Goal: Task Accomplishment & Management: Use online tool/utility

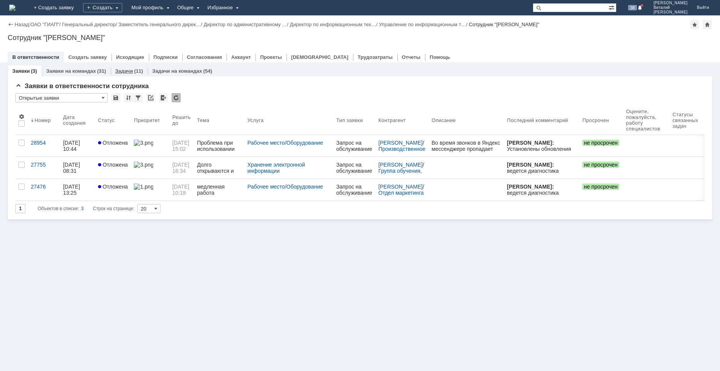
click at [121, 66] on div "Задачи (11)" at bounding box center [129, 70] width 37 height 11
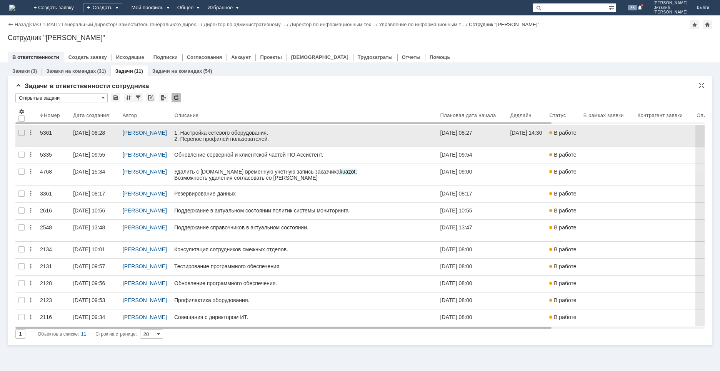
click at [229, 143] on link at bounding box center [304, 136] width 266 height 22
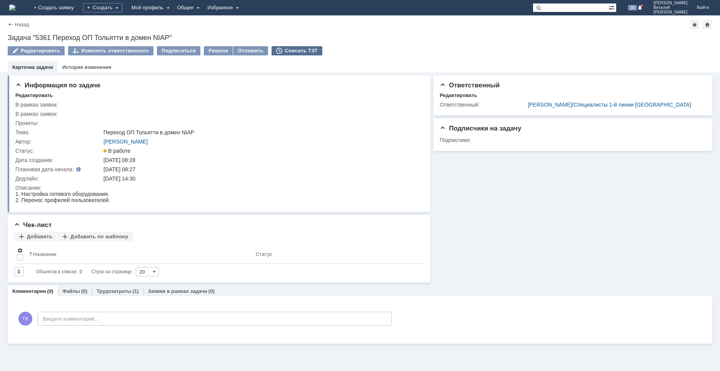
click at [291, 49] on div "Списать ТЗТ" at bounding box center [297, 50] width 51 height 9
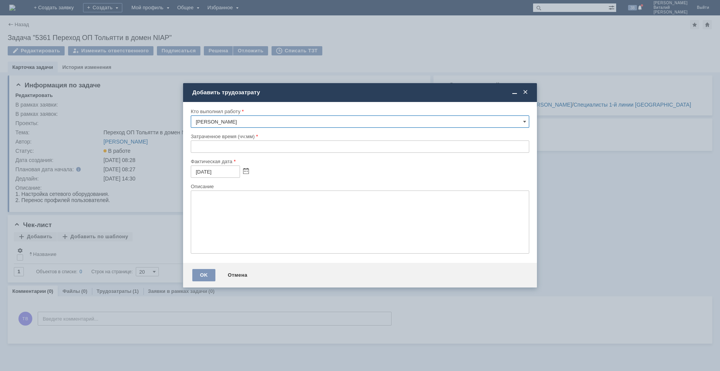
click at [193, 147] on input "text" at bounding box center [360, 146] width 339 height 12
type input "00:40"
click at [230, 216] on textarea at bounding box center [360, 221] width 339 height 63
click at [231, 215] on textarea at bounding box center [360, 221] width 339 height 63
type textarea "перенос ПК [PERSON_NAME]"
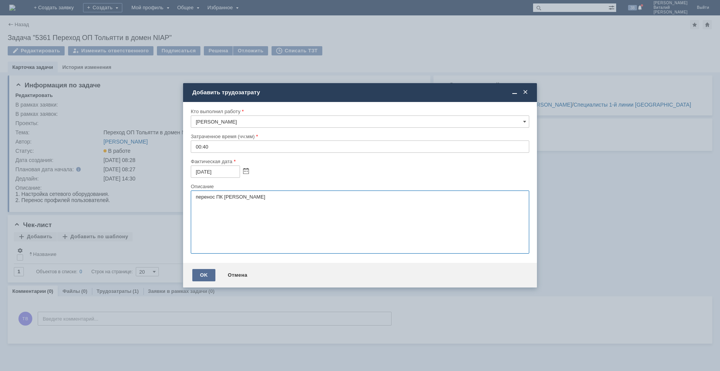
click at [202, 278] on div "OK" at bounding box center [203, 275] width 23 height 12
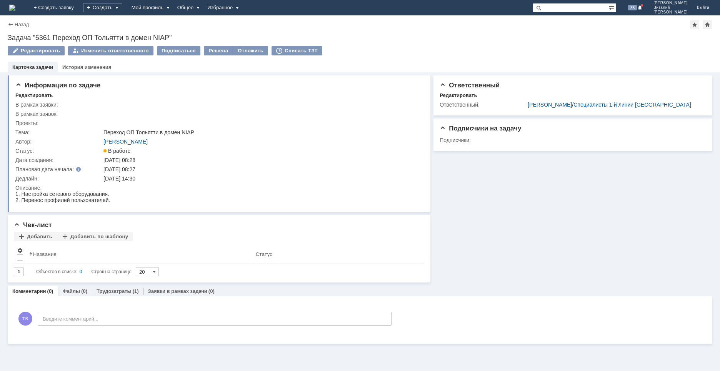
click at [15, 5] on img at bounding box center [12, 8] width 6 height 6
